Goal: Transaction & Acquisition: Purchase product/service

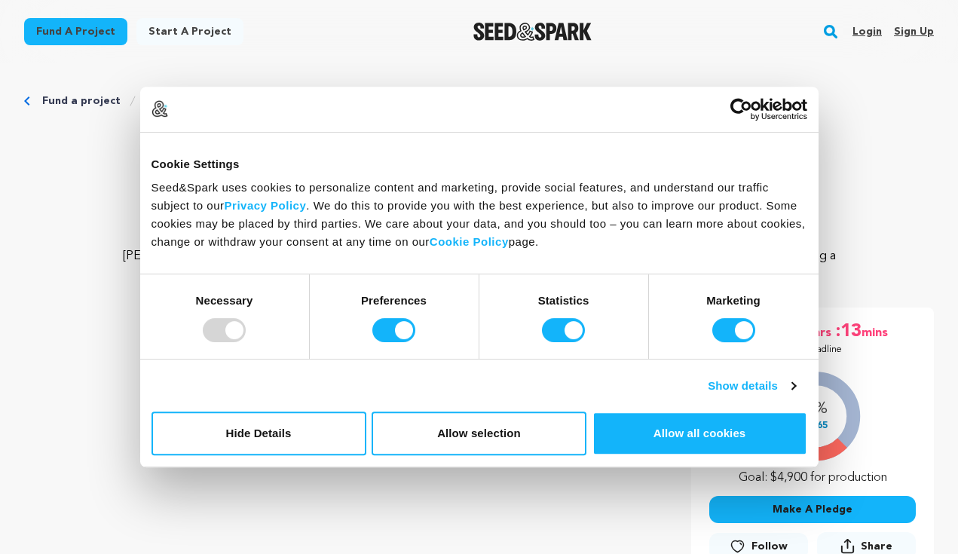
click at [866, 145] on p "Falling Apart" at bounding box center [479, 151] width 910 height 36
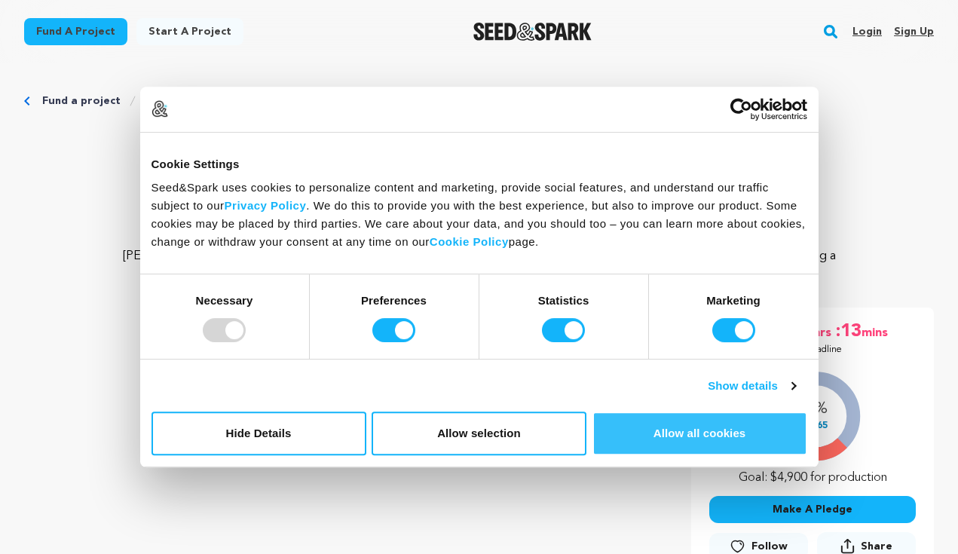
click at [690, 446] on button "Allow all cookies" at bounding box center [700, 434] width 215 height 44
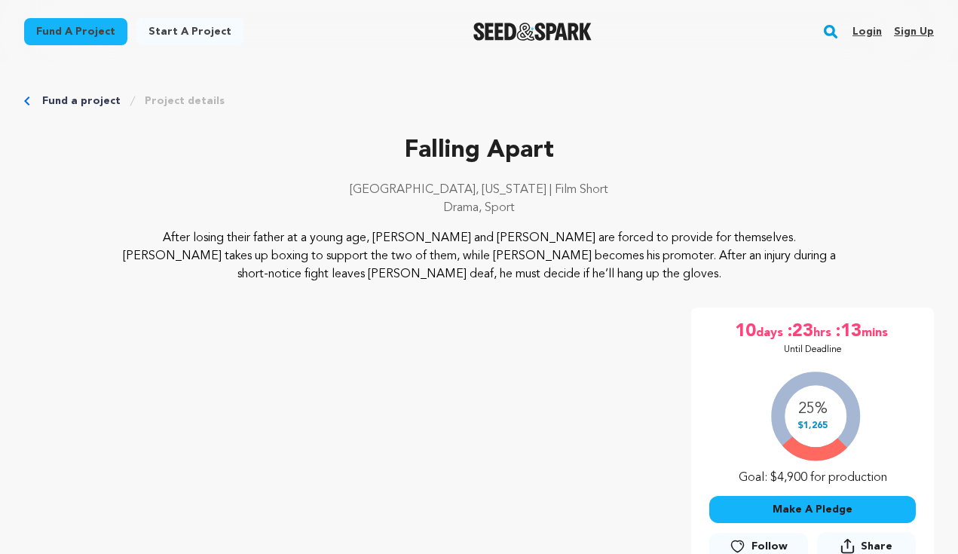
click at [562, 35] on img "Seed&Spark Homepage" at bounding box center [533, 32] width 118 height 18
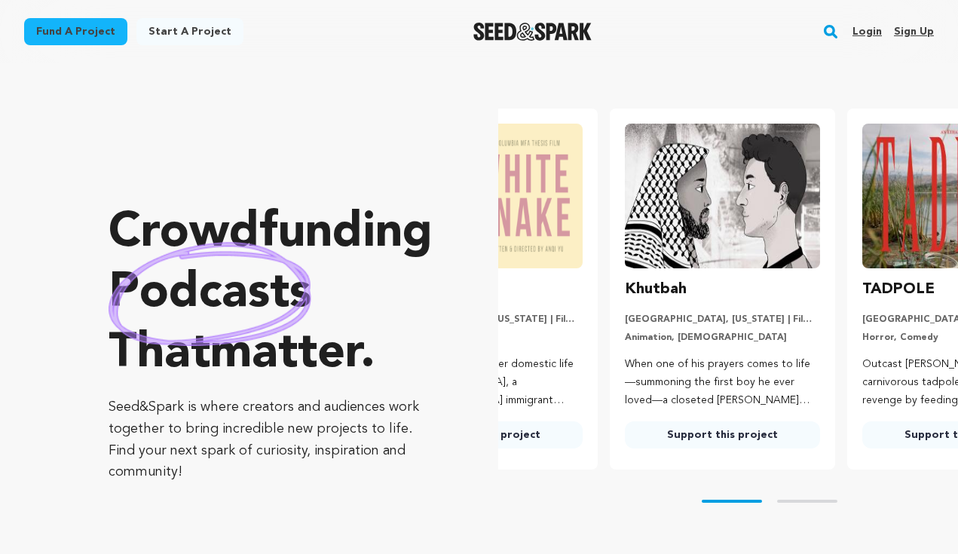
scroll to position [0, 5]
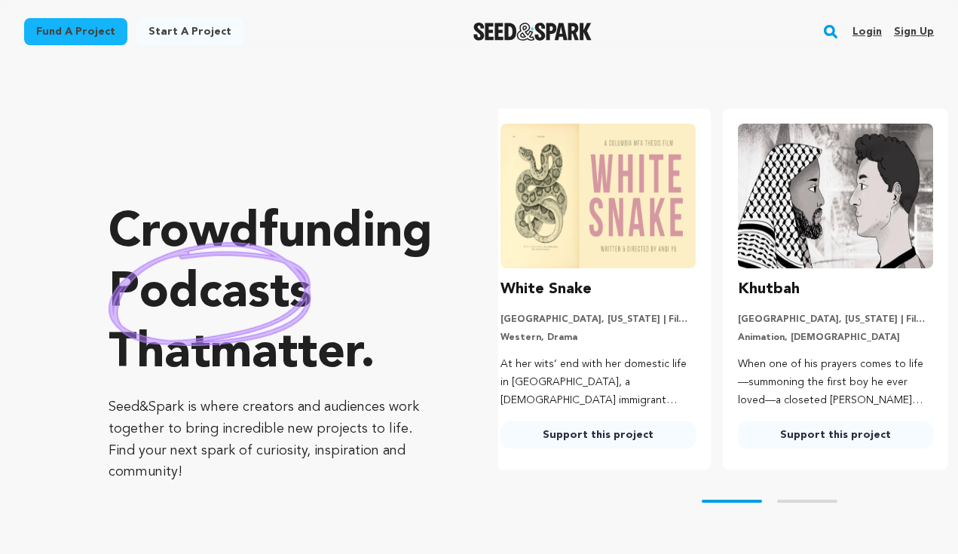
click at [526, 38] on img "Seed&Spark Homepage" at bounding box center [533, 32] width 118 height 18
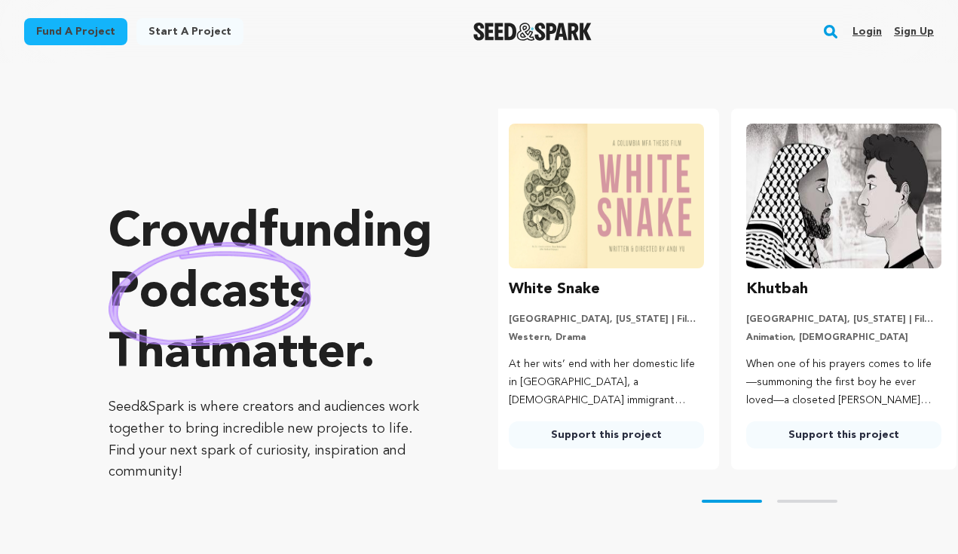
scroll to position [0, 0]
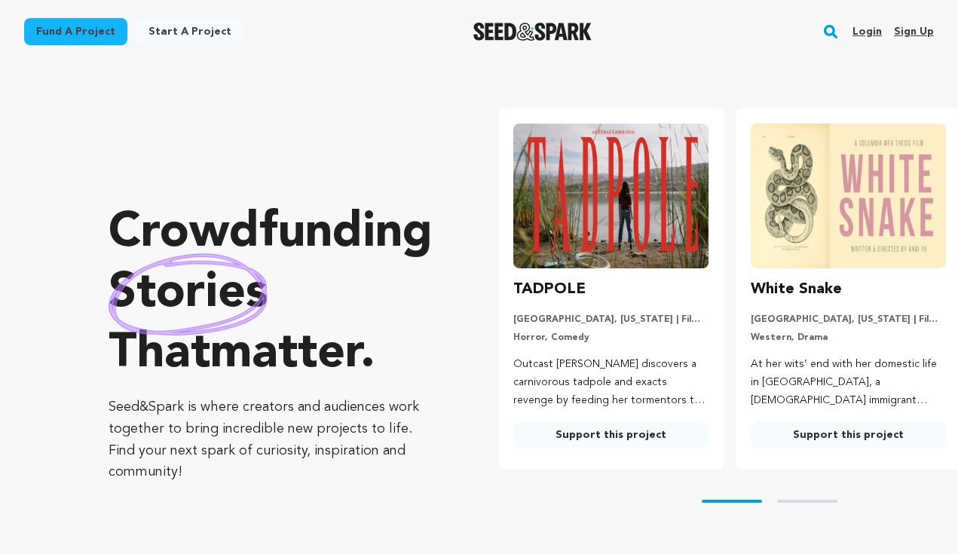
click at [88, 26] on link "Fund a project" at bounding box center [75, 31] width 103 height 27
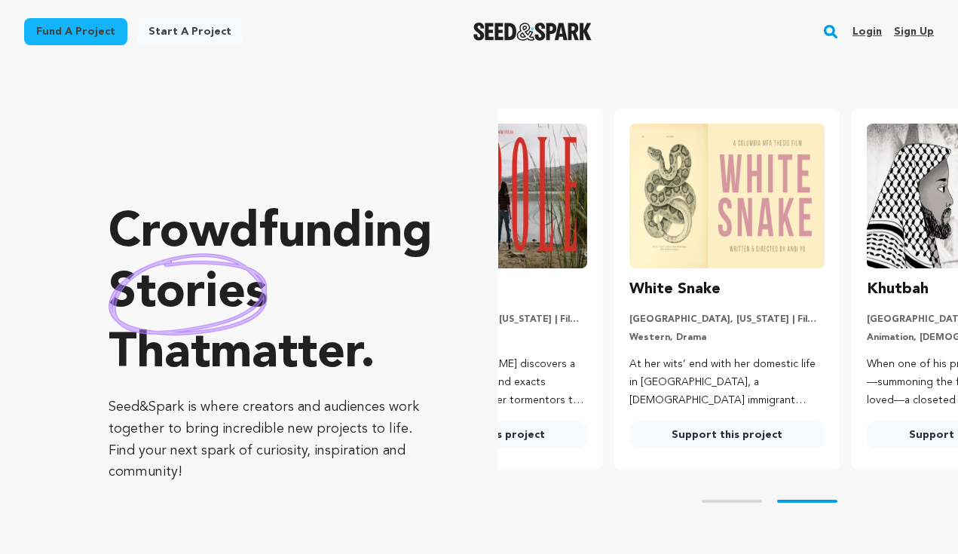
scroll to position [0, 222]
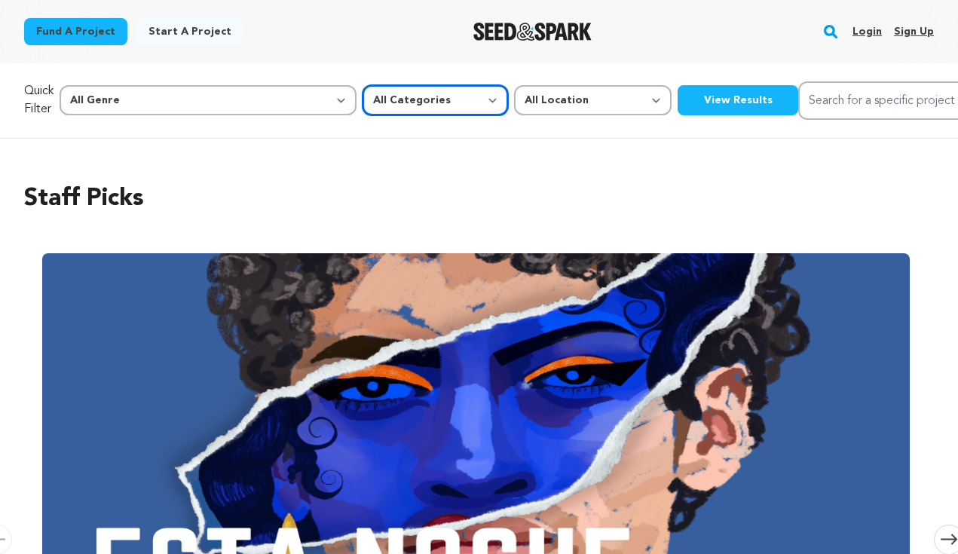
click at [363, 100] on select "All Categories Film Feature Film Short Series Music Video Comics Artist Residen…" at bounding box center [436, 100] width 146 height 30
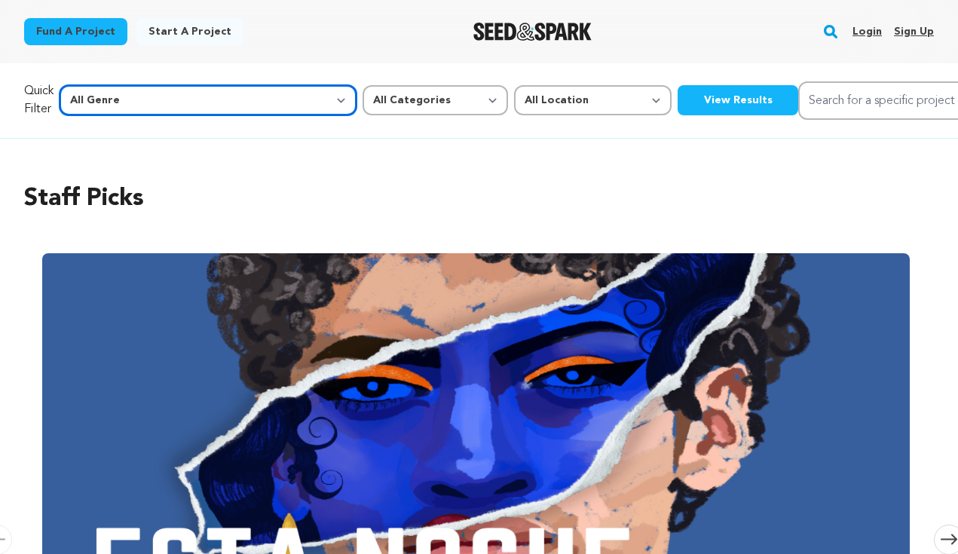
click at [216, 97] on select "All Genre Action Adventure Afrobeat Alternative Ambient Animation Bebop Big Ban…" at bounding box center [208, 100] width 297 height 30
select select "7"
click at [92, 85] on select "All Genre Action Adventure Afrobeat Alternative Ambient Animation Bebop Big Ban…" at bounding box center [208, 100] width 297 height 30
click at [678, 101] on button "View Results" at bounding box center [738, 100] width 121 height 30
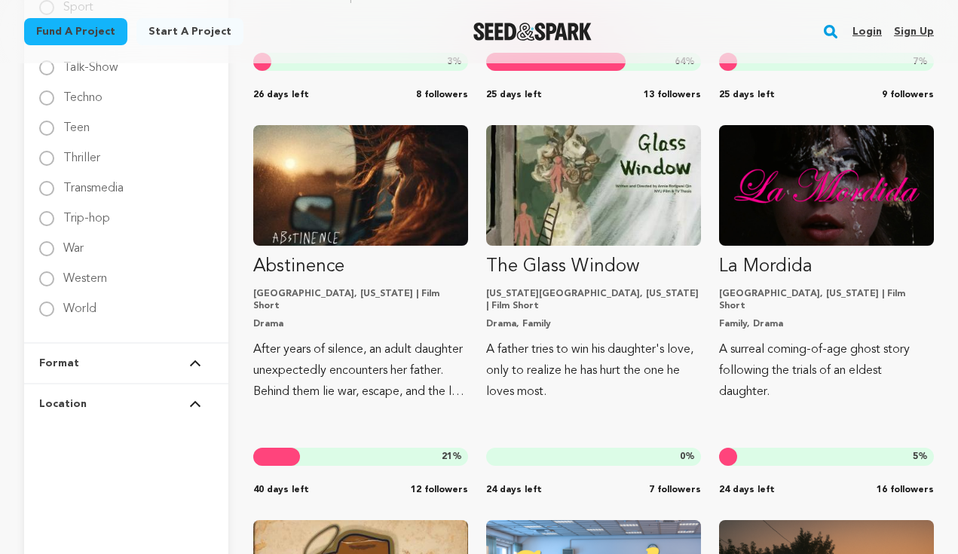
scroll to position [2530, 0]
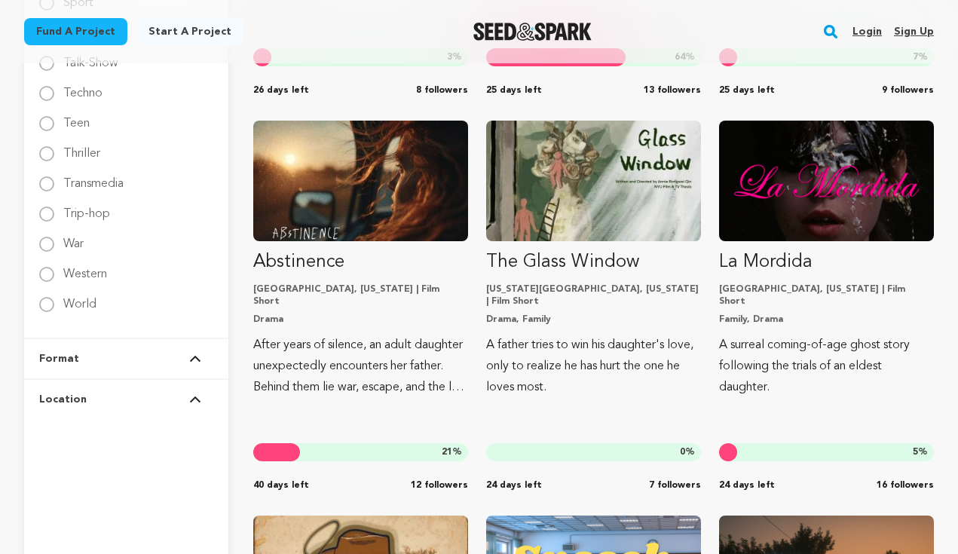
click at [144, 395] on button "Location" at bounding box center [126, 399] width 174 height 39
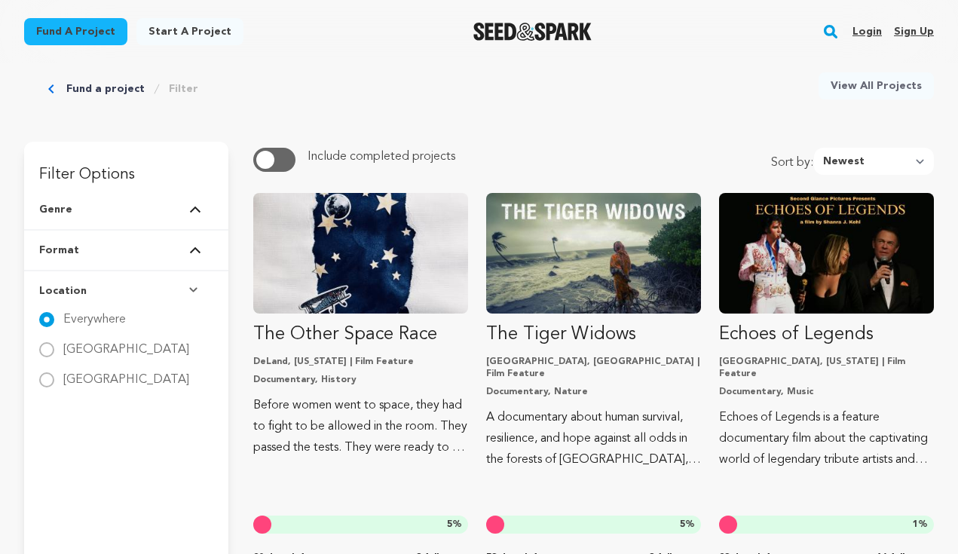
scroll to position [64, 0]
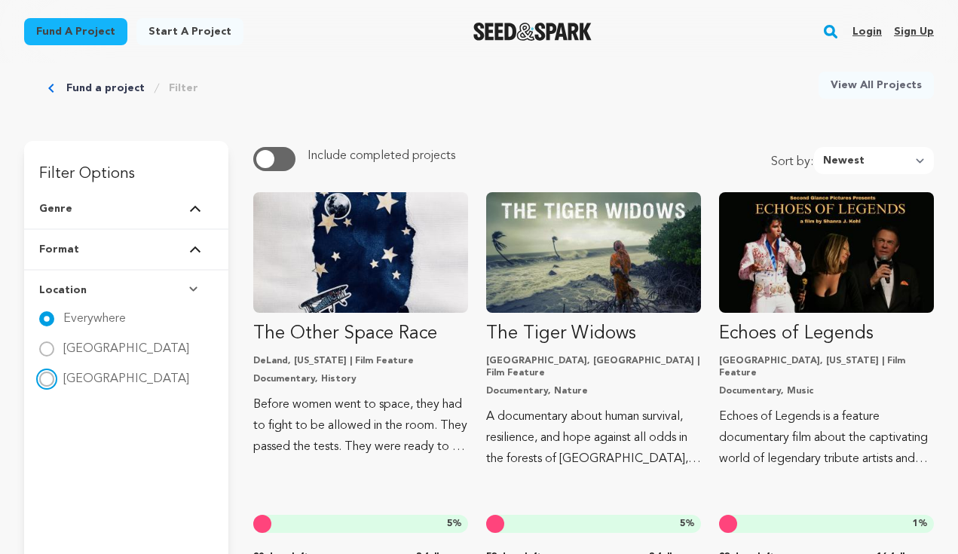
click at [44, 377] on input "[GEOGRAPHIC_DATA]" at bounding box center [46, 379] width 15 height 15
radio input "true"
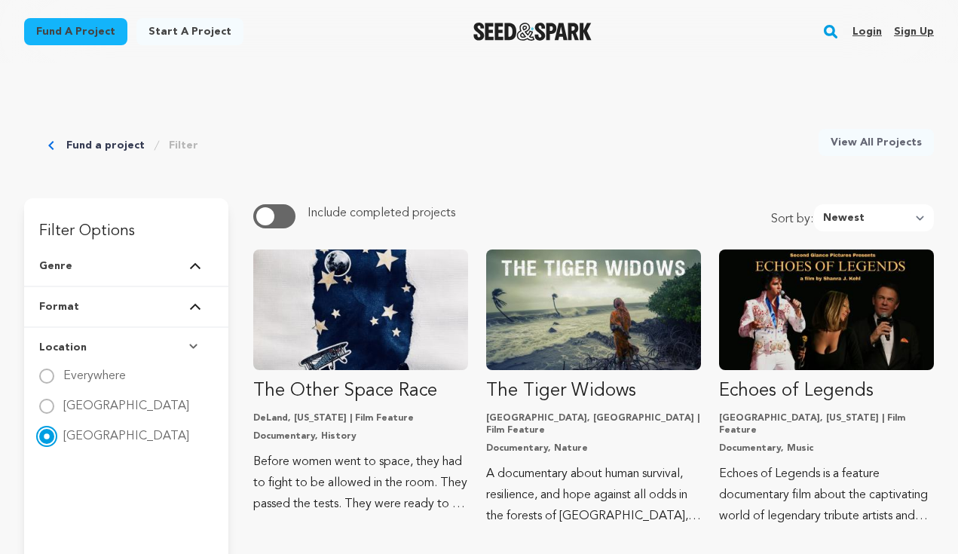
scroll to position [0, 0]
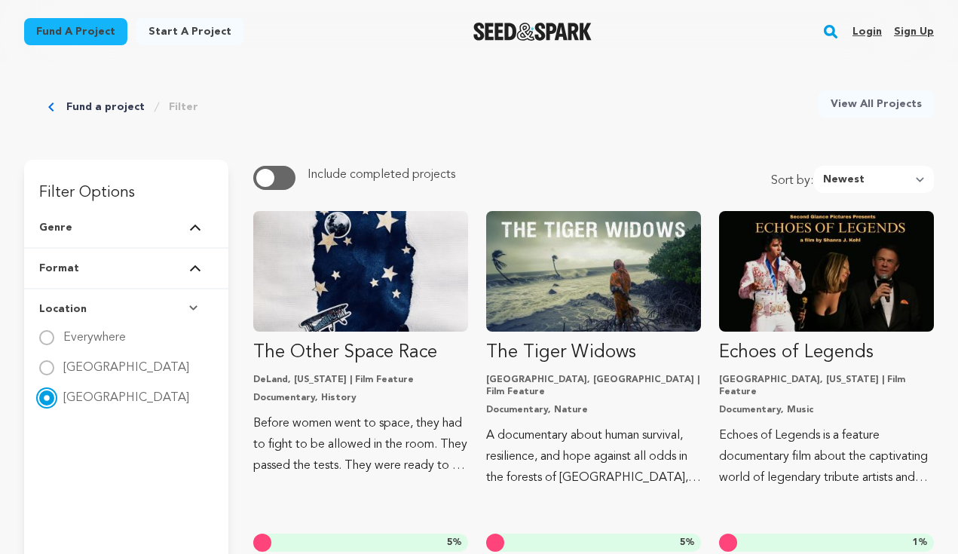
scroll to position [47, 0]
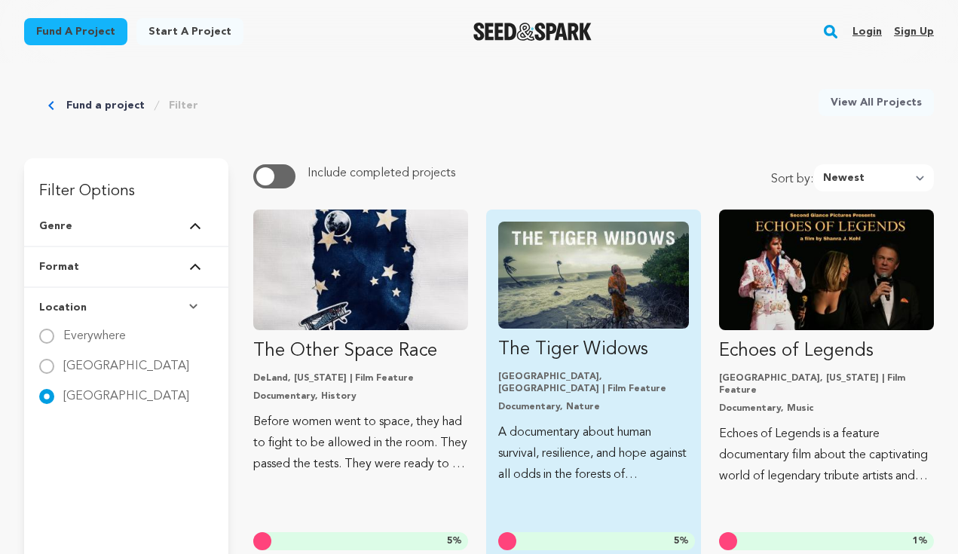
click at [583, 287] on img "Fund The Tiger Widows" at bounding box center [593, 275] width 191 height 107
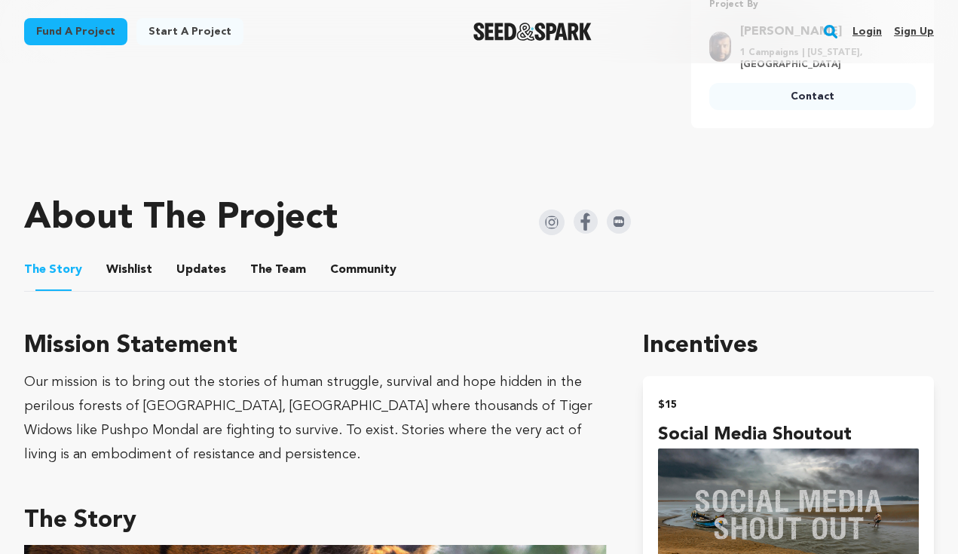
scroll to position [644, 0]
click at [280, 265] on button "The Team" at bounding box center [278, 272] width 36 height 36
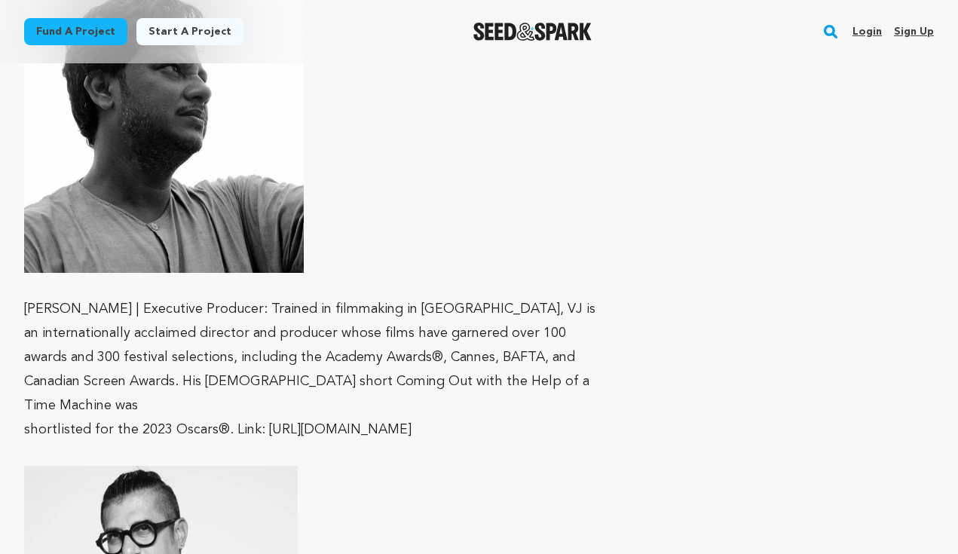
scroll to position [2513, 0]
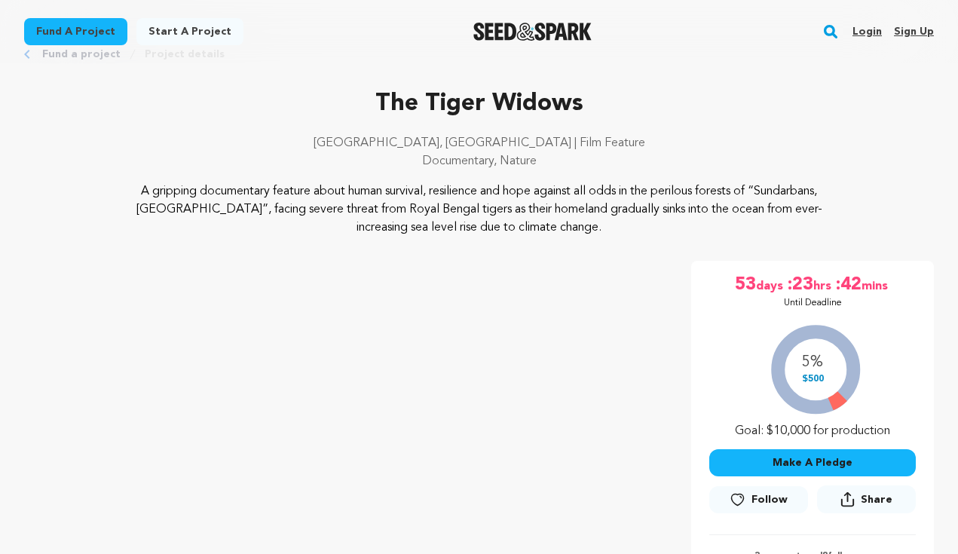
scroll to position [59, 0]
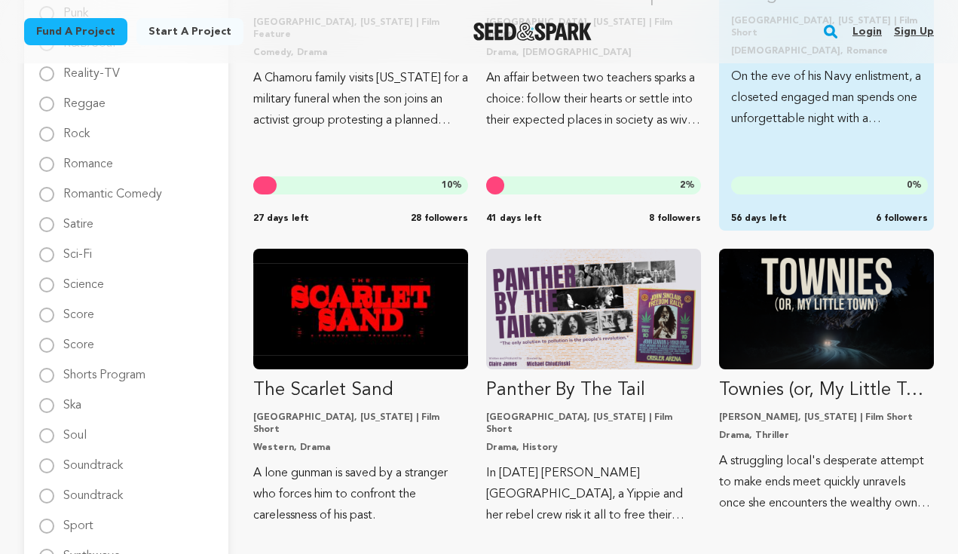
scroll to position [2258, 0]
